Goal: Navigation & Orientation: Go to known website

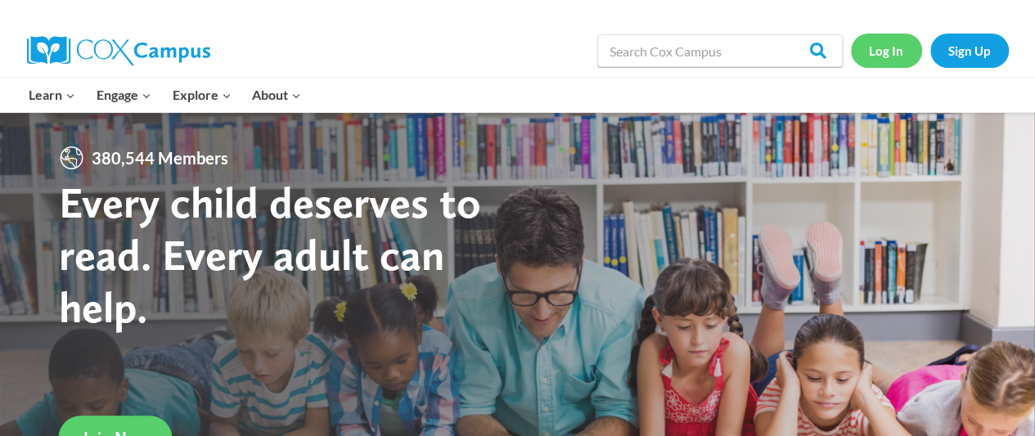
click at [876, 48] on link "Log In" at bounding box center [886, 51] width 71 height 34
click at [882, 47] on link "Log In" at bounding box center [886, 51] width 71 height 34
click at [888, 51] on link "Log In" at bounding box center [886, 51] width 71 height 34
